Goal: Task Accomplishment & Management: Use online tool/utility

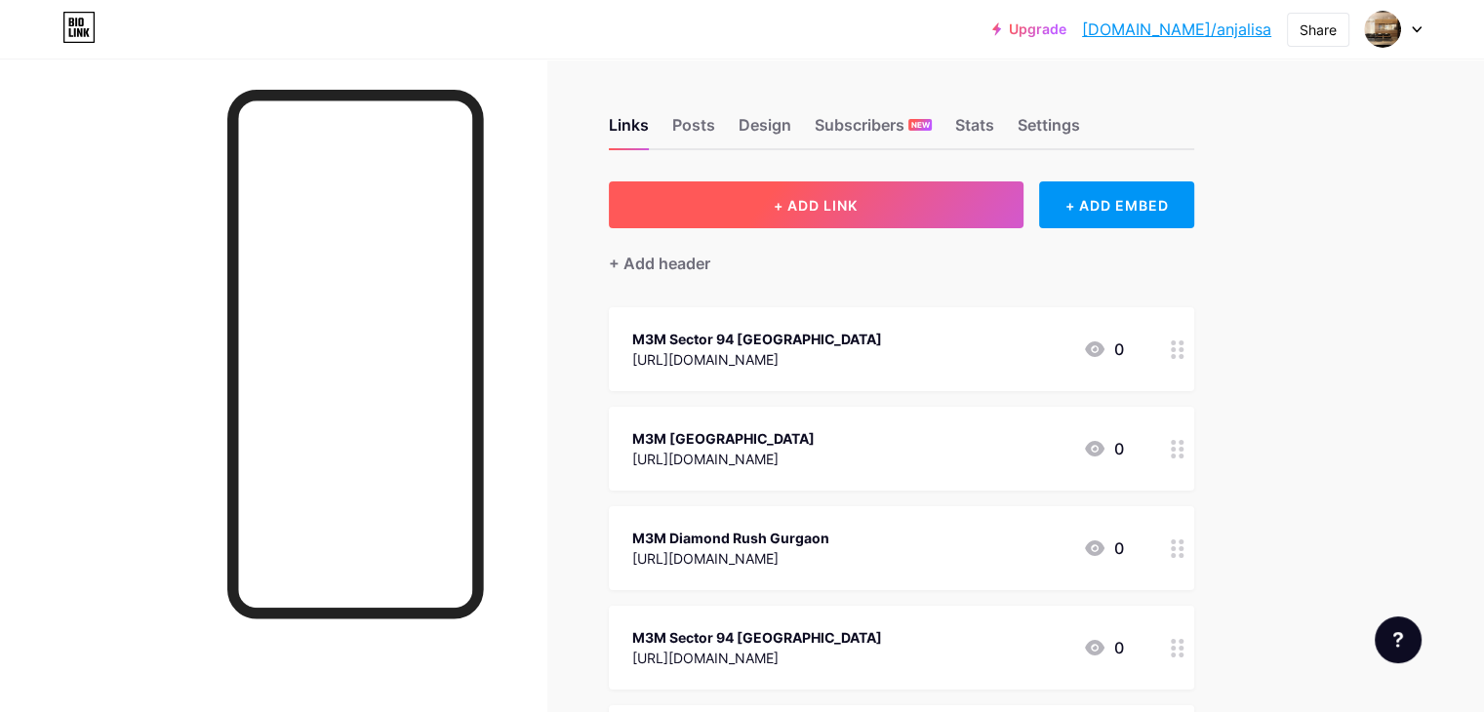
click at [855, 198] on span "+ ADD LINK" at bounding box center [816, 205] width 84 height 17
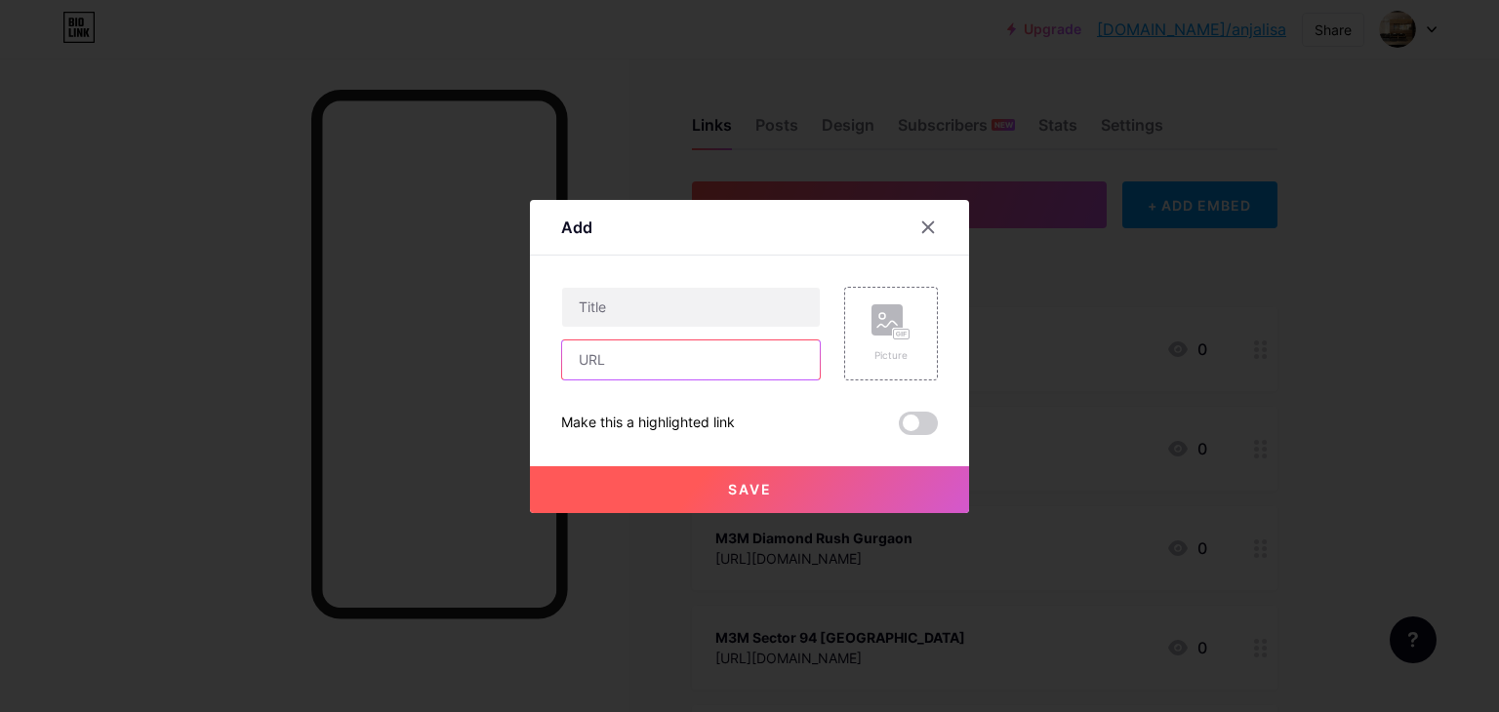
drag, startPoint x: 649, startPoint y: 373, endPoint x: 642, endPoint y: 363, distance: 11.9
click at [648, 374] on input "text" at bounding box center [691, 359] width 258 height 39
paste input "[URL][DOMAIN_NAME]"
type input "[URL][DOMAIN_NAME]"
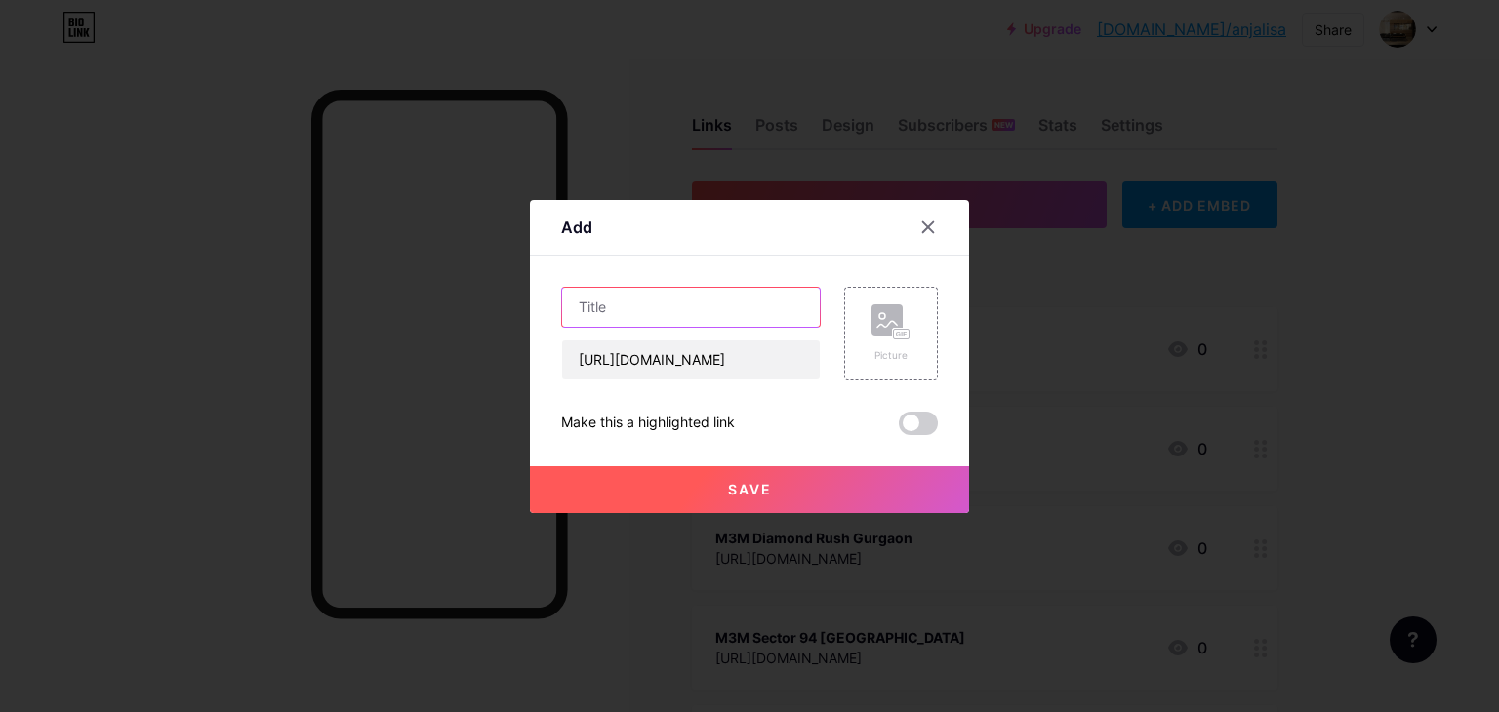
click at [634, 310] on input "text" at bounding box center [691, 307] width 258 height 39
paste input "Signature Global Yamuna Expressway"
type input "Signature Global Yamuna Expressway"
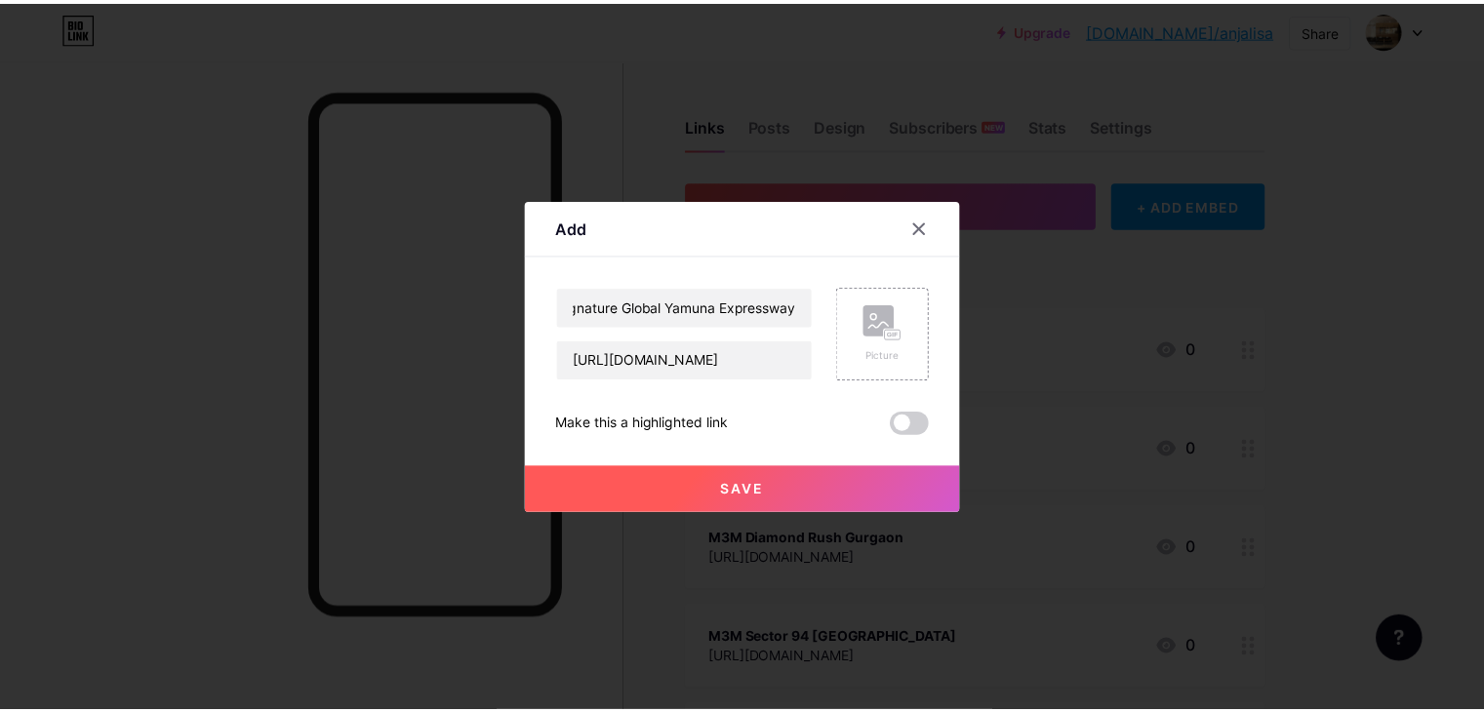
scroll to position [0, 0]
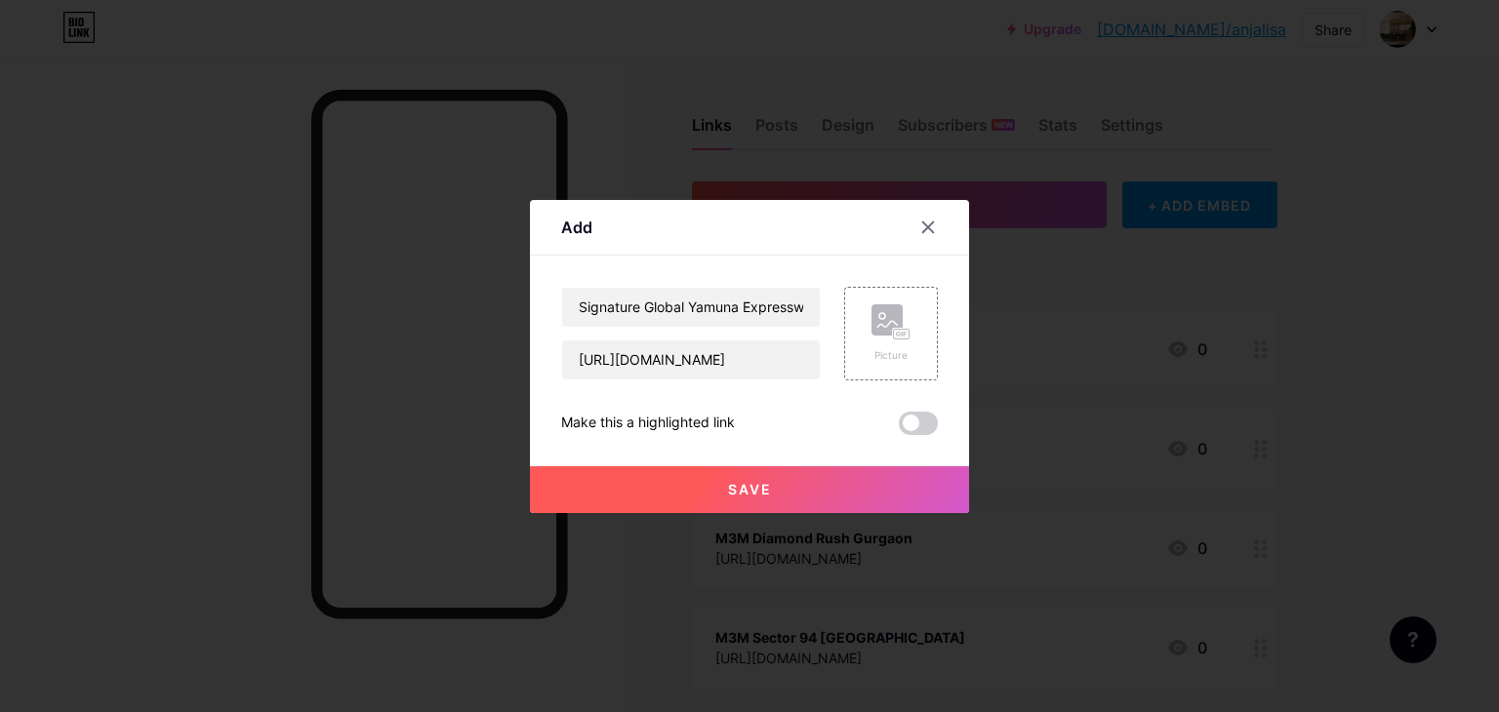
click at [729, 494] on span "Save" at bounding box center [750, 489] width 44 height 17
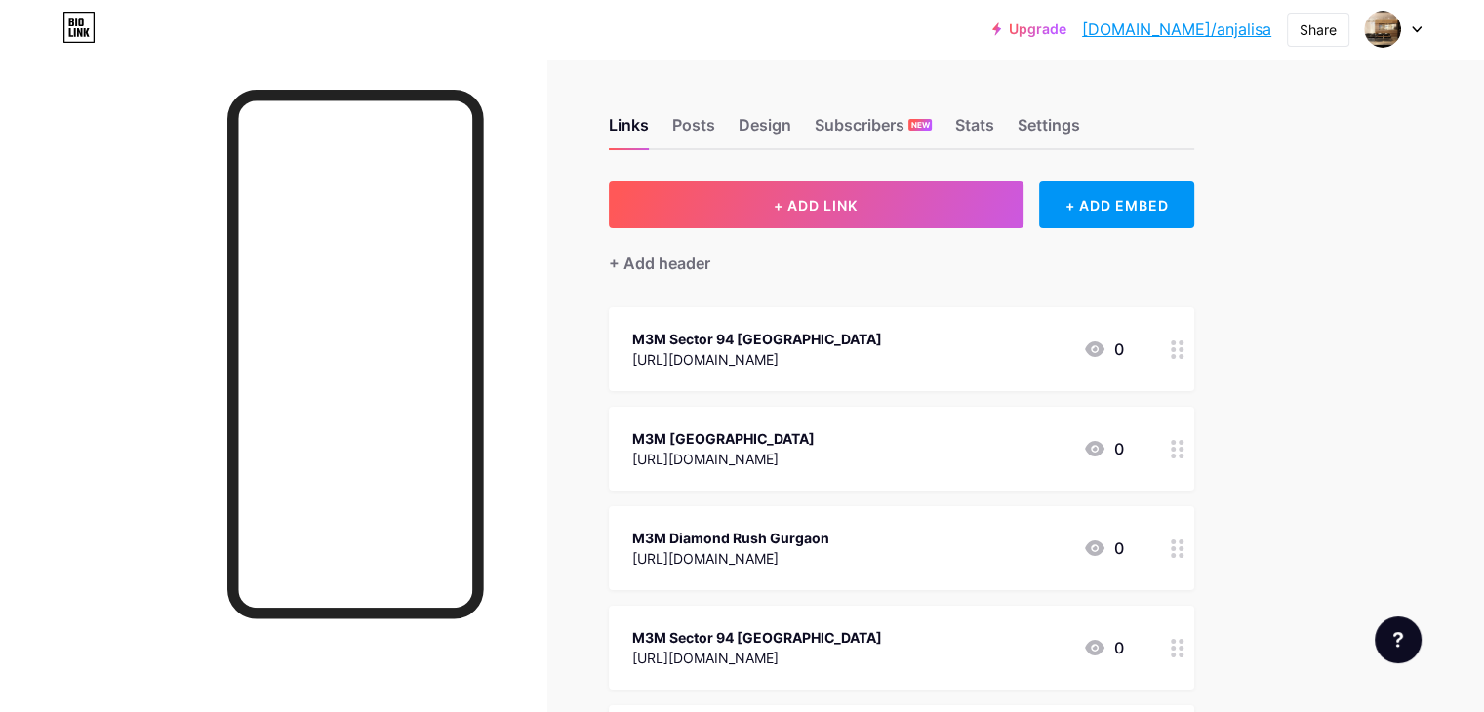
click at [1171, 38] on link "[DOMAIN_NAME]/anjalisa" at bounding box center [1176, 29] width 189 height 23
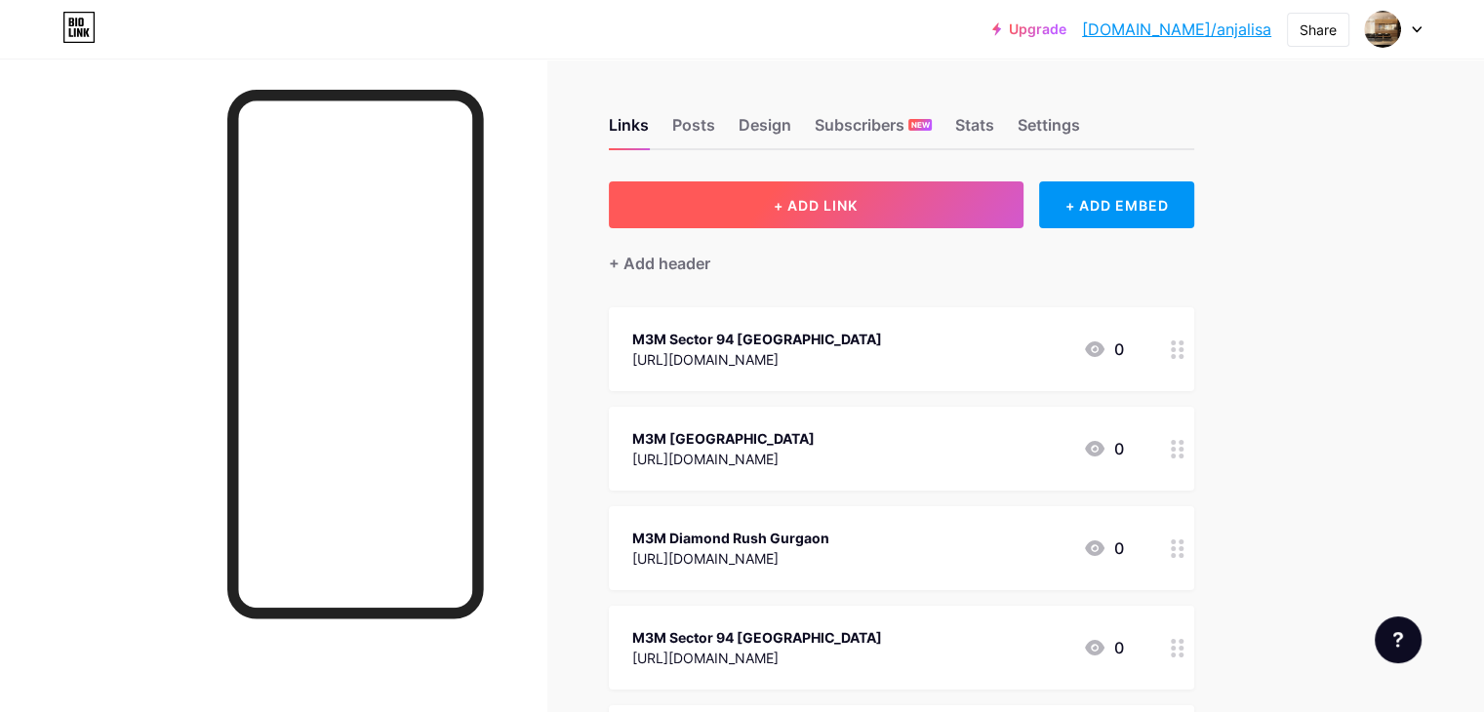
click at [853, 208] on button "+ ADD LINK" at bounding box center [816, 204] width 415 height 47
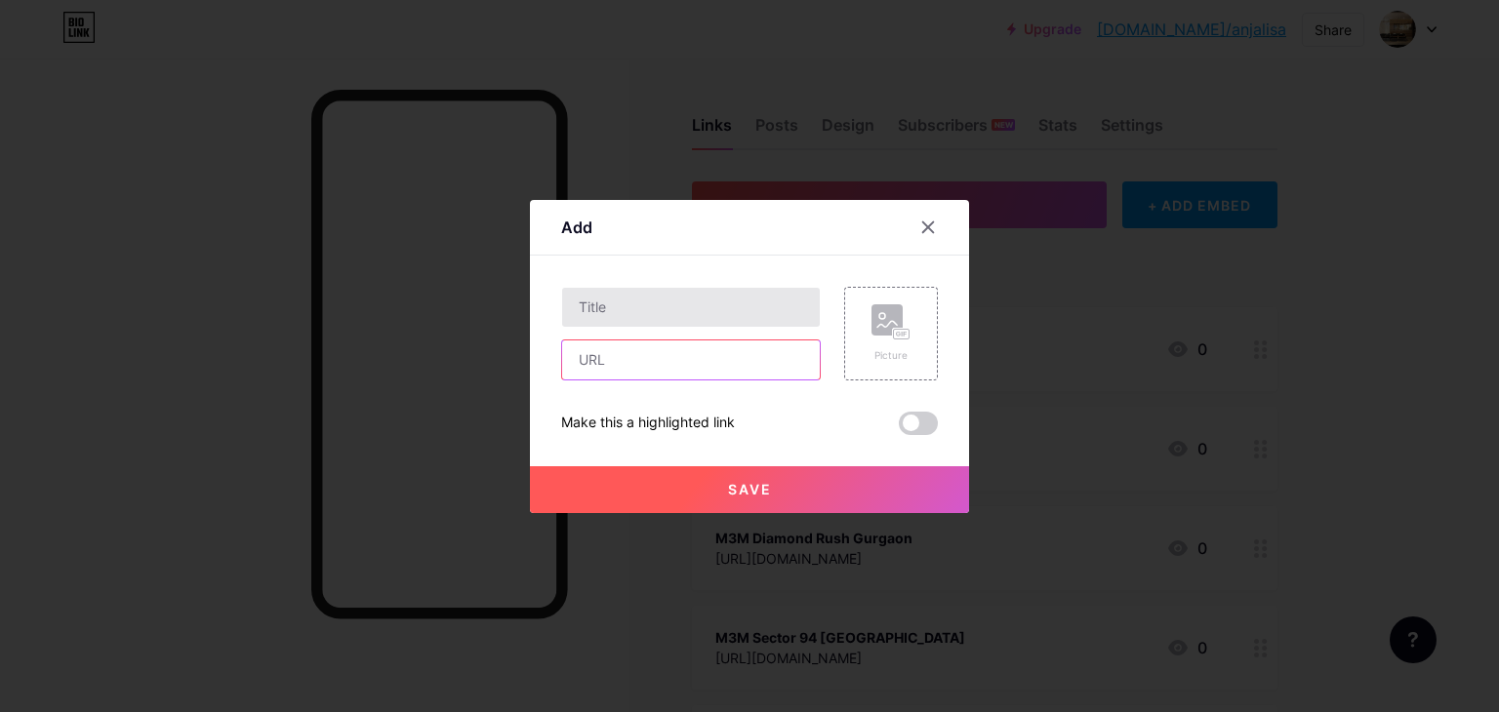
drag, startPoint x: 698, startPoint y: 356, endPoint x: 687, endPoint y: 320, distance: 37.7
click at [696, 356] on input "text" at bounding box center [691, 359] width 258 height 39
paste input "[URL][DOMAIN_NAME]"
type input "[URL][DOMAIN_NAME]"
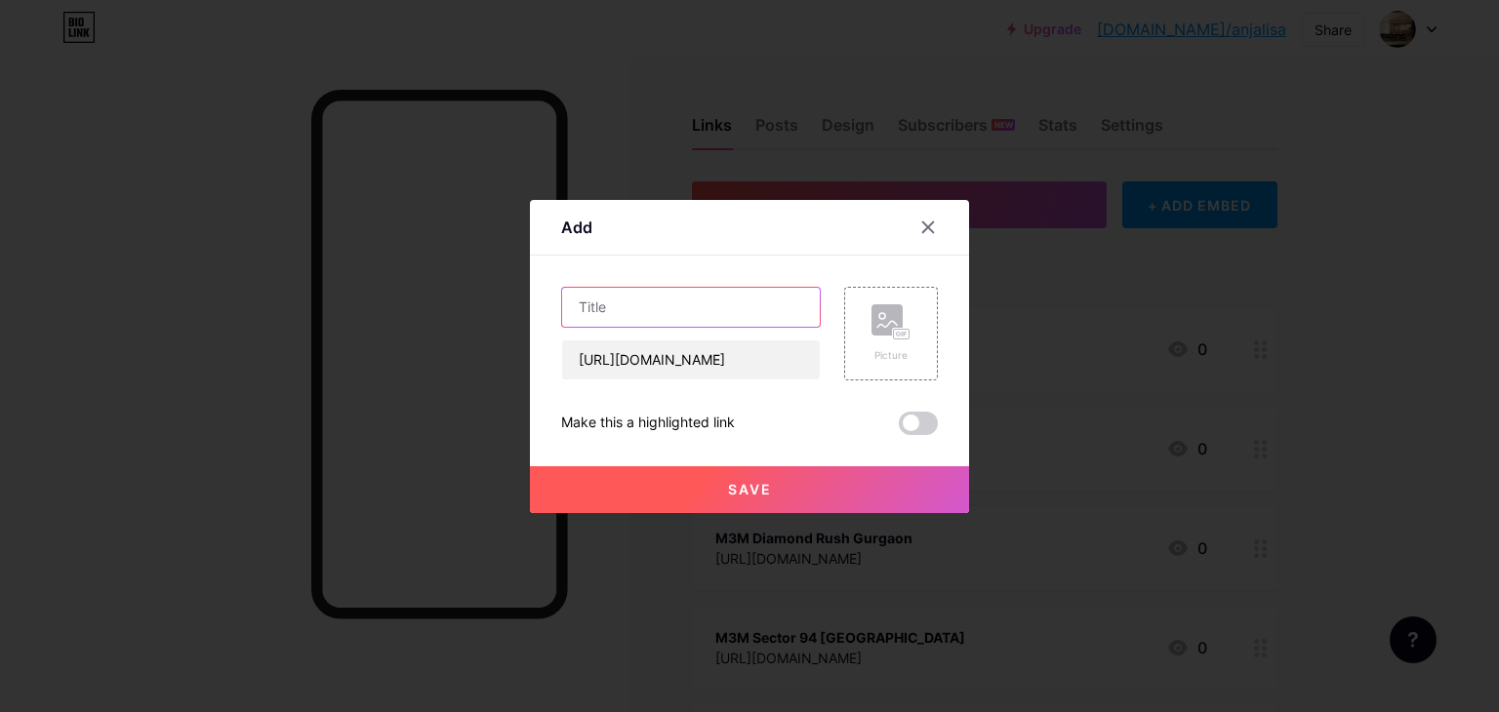
drag, startPoint x: 687, startPoint y: 320, endPoint x: 718, endPoint y: 197, distance: 126.8
click at [687, 320] on input "text" at bounding box center [691, 307] width 258 height 39
paste input "Godrej Arden Sigma 3, [GEOGRAPHIC_DATA]"
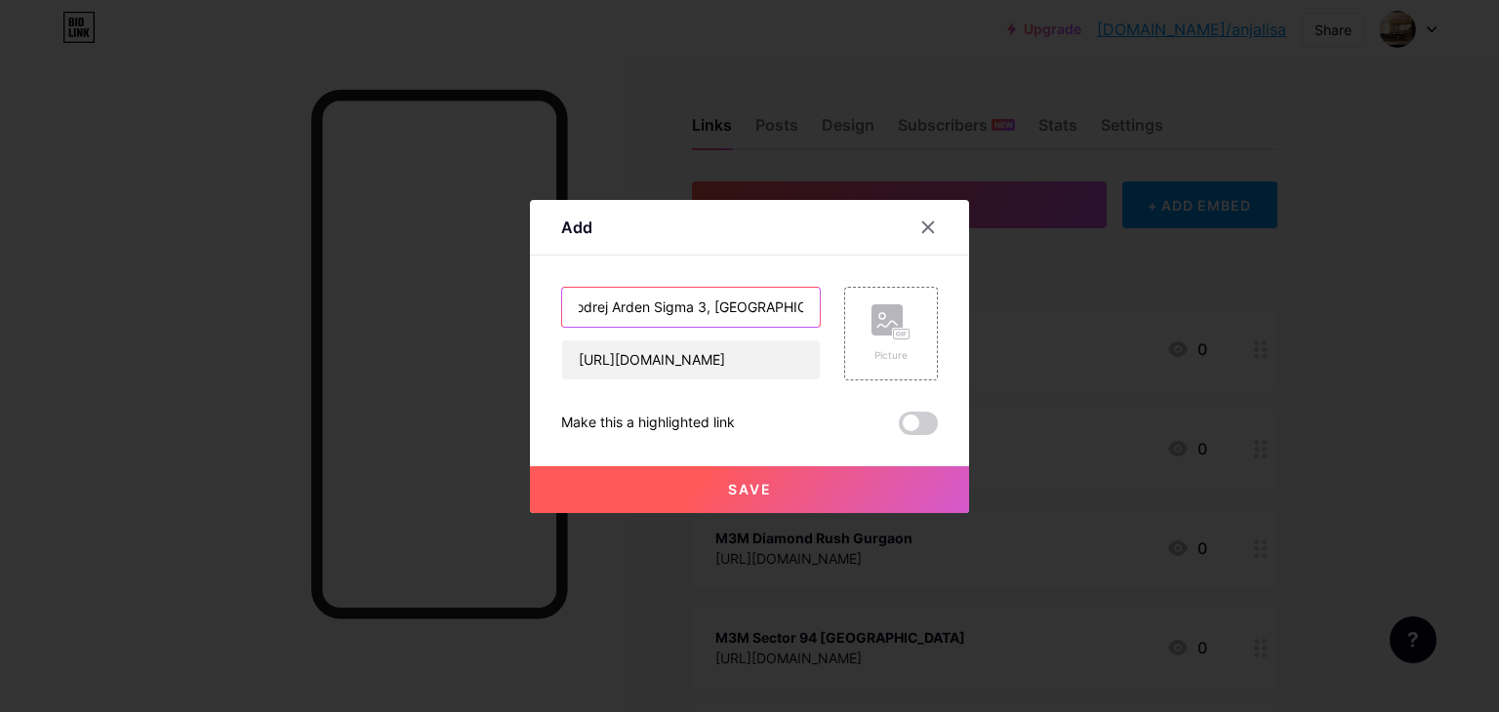
type input "Godrej Arden Sigma 3, [GEOGRAPHIC_DATA]"
click at [728, 481] on span "Save" at bounding box center [750, 489] width 44 height 17
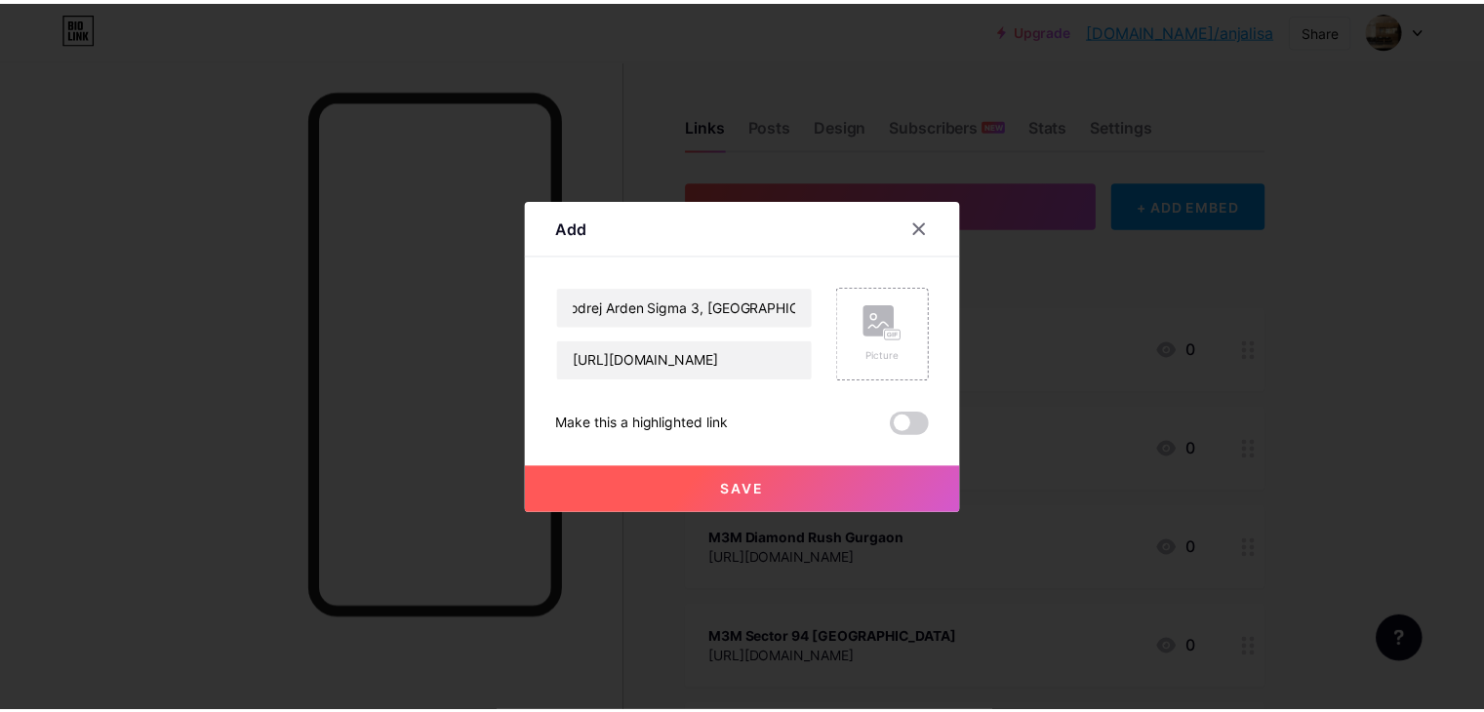
scroll to position [0, 0]
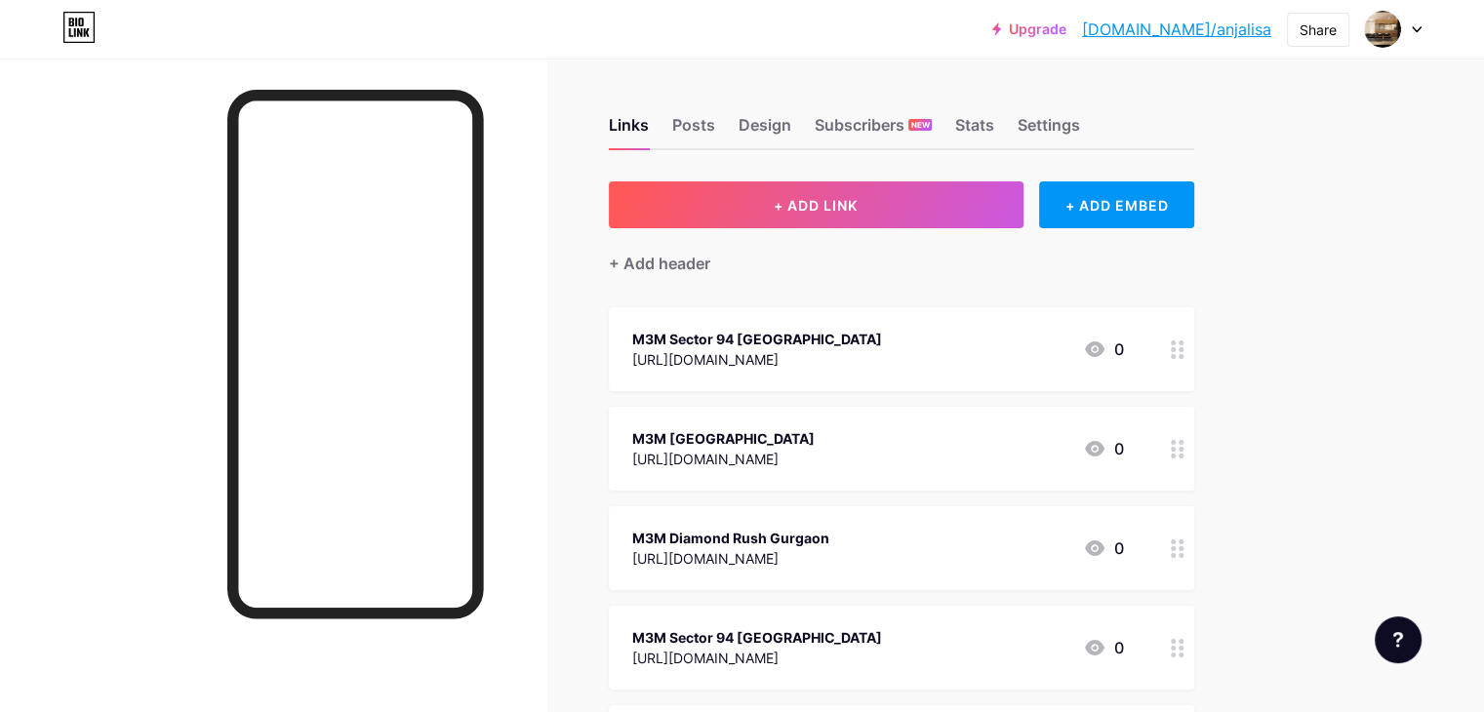
click at [1186, 36] on link "[DOMAIN_NAME]/anjalisa" at bounding box center [1176, 29] width 189 height 23
